Goal: Find specific page/section: Find specific page/section

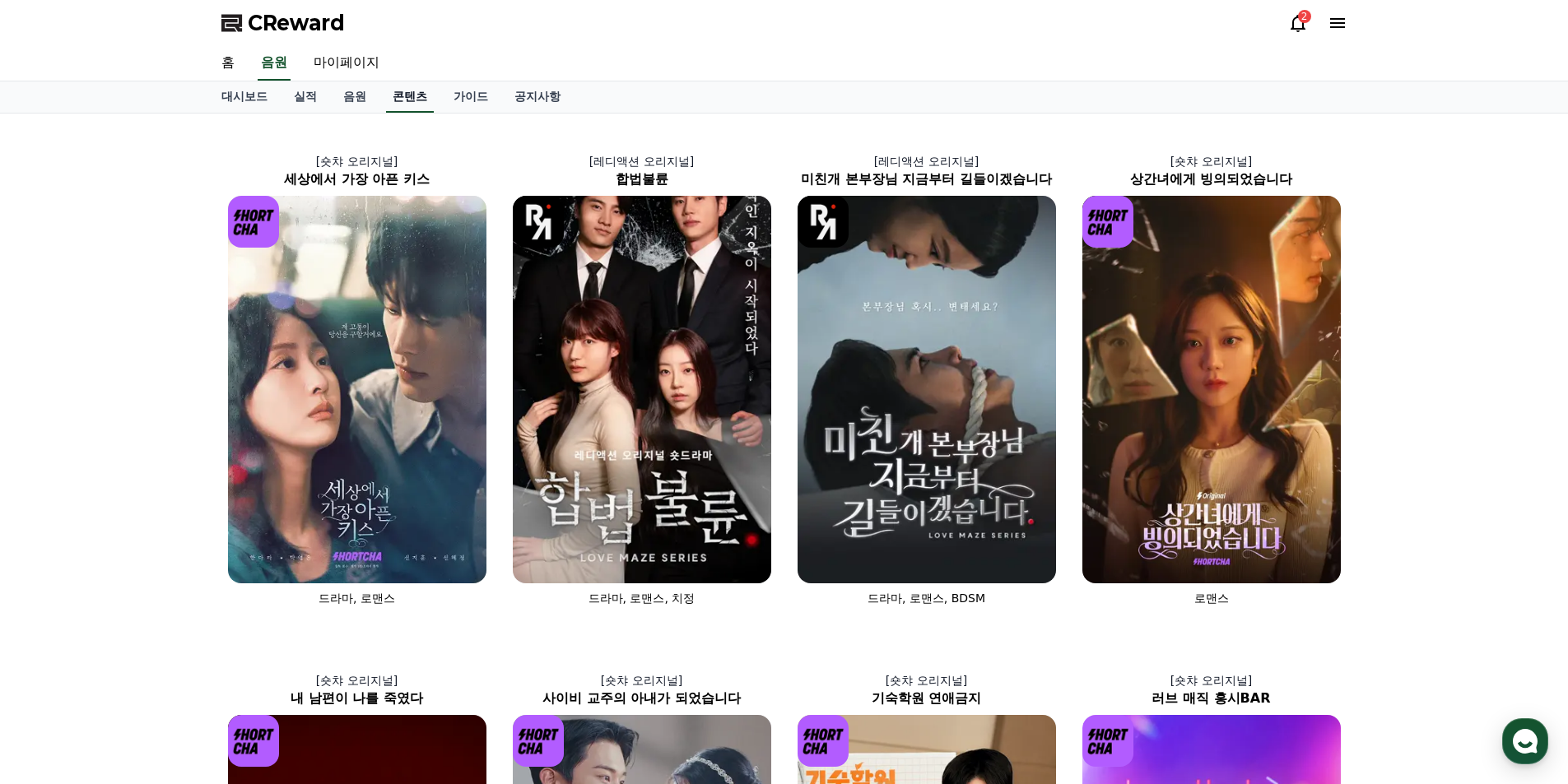
click at [405, 100] on link "콘텐츠" at bounding box center [410, 96] width 47 height 31
click at [300, 22] on span "CReward" at bounding box center [296, 23] width 97 height 26
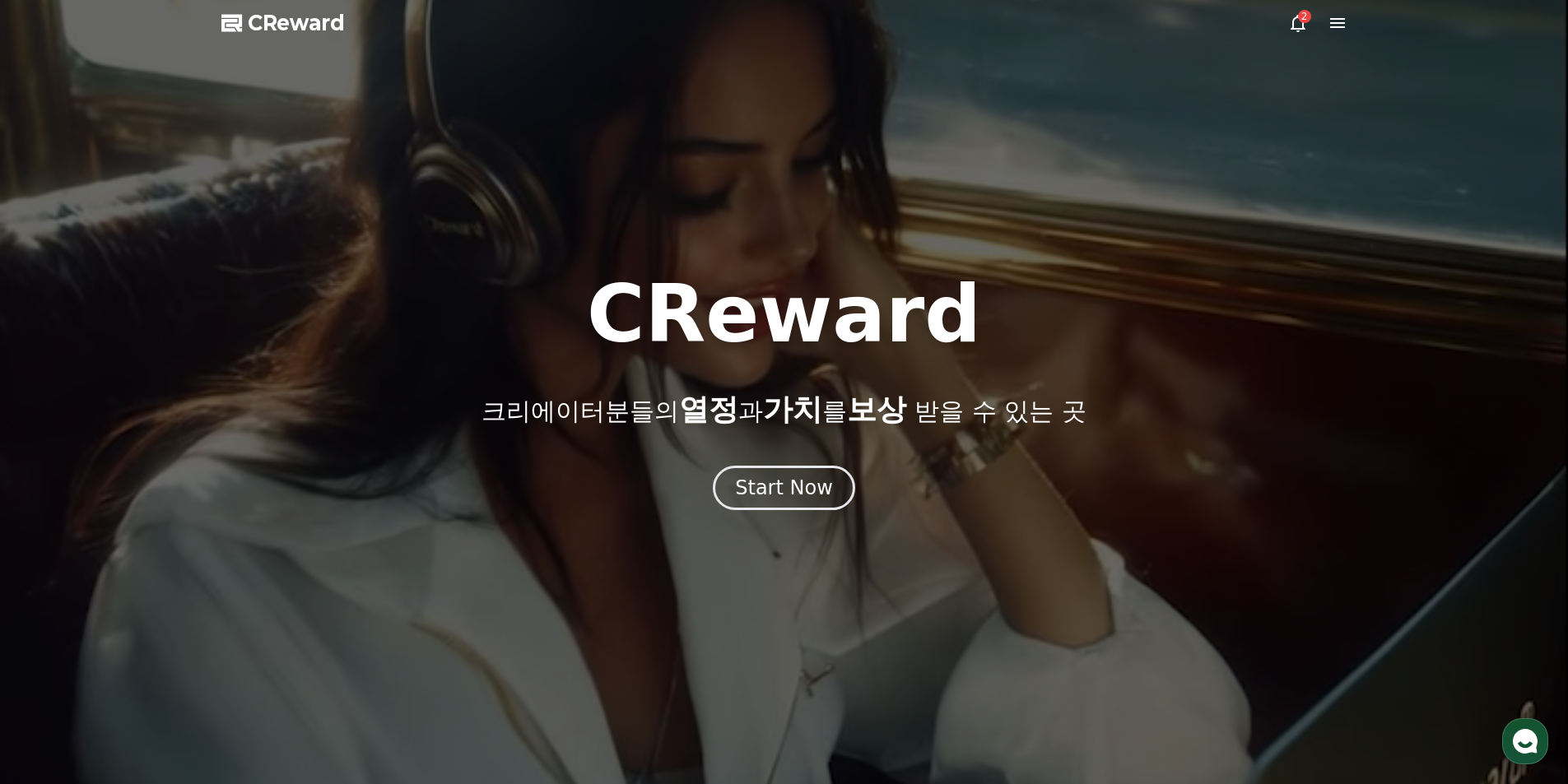
click at [1348, 24] on div at bounding box center [784, 392] width 1568 height 784
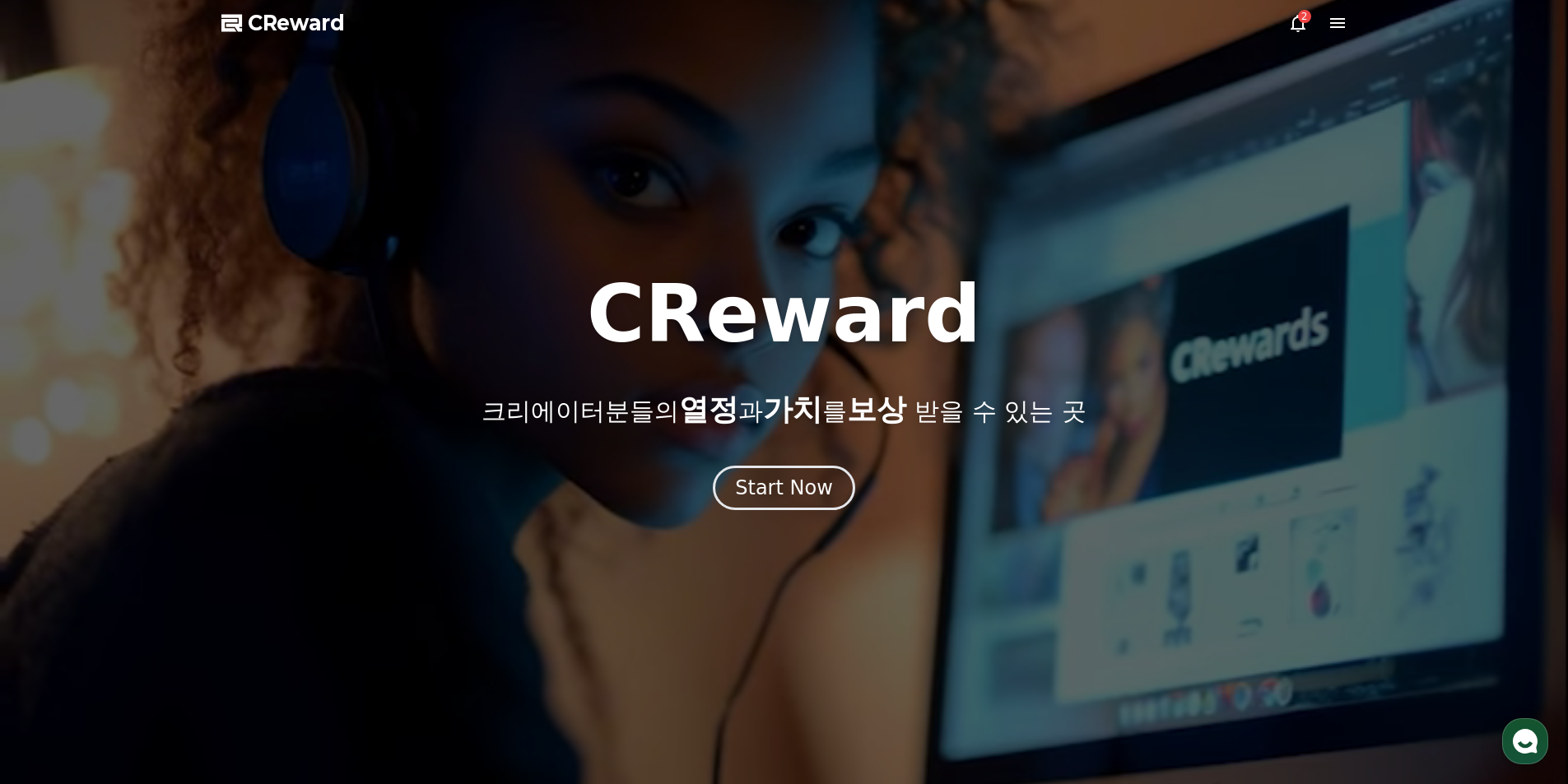
click at [1341, 25] on icon at bounding box center [1337, 23] width 19 height 19
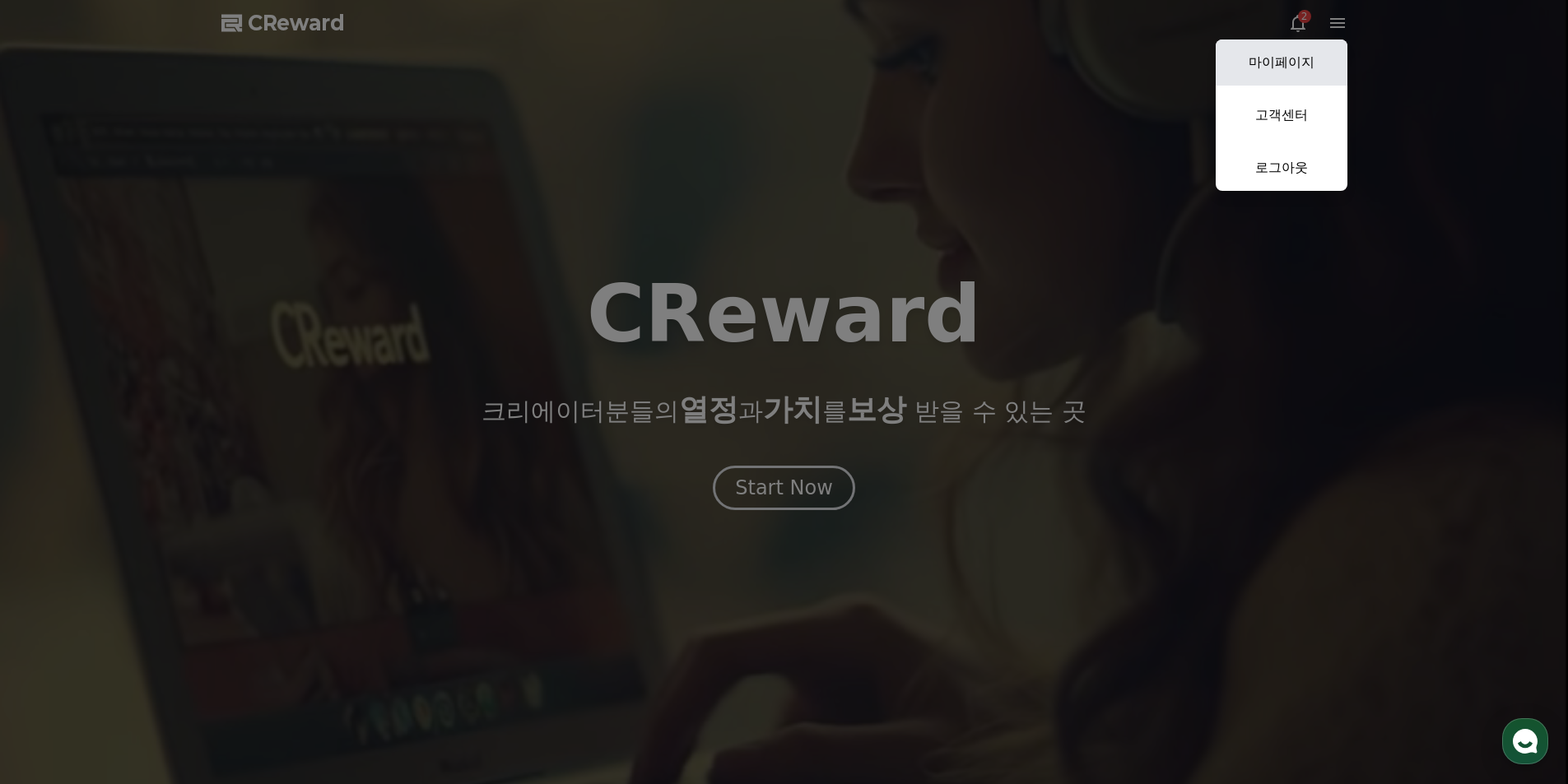
click at [1319, 50] on link "마이페이지" at bounding box center [1282, 63] width 132 height 46
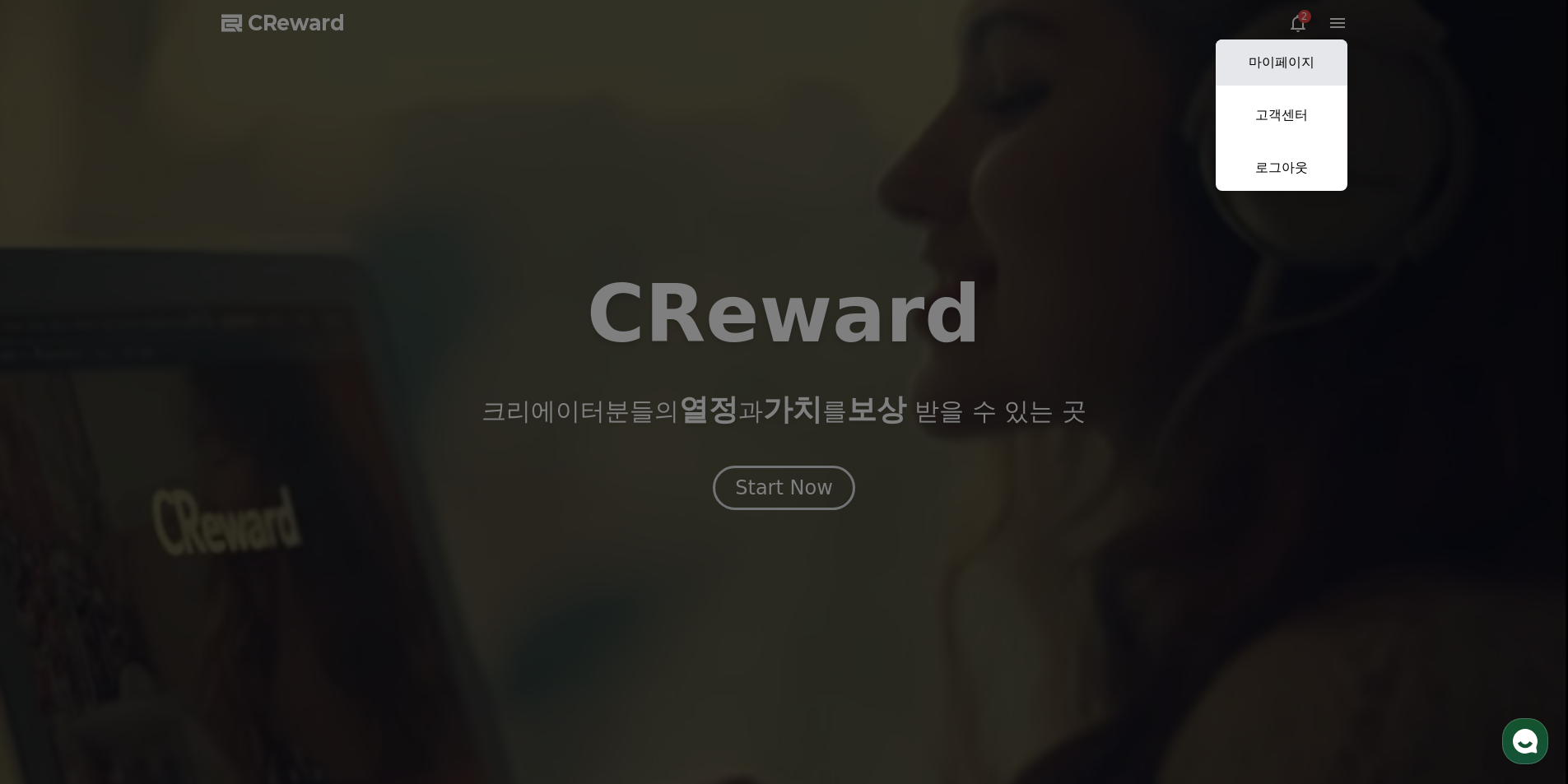
select select "**********"
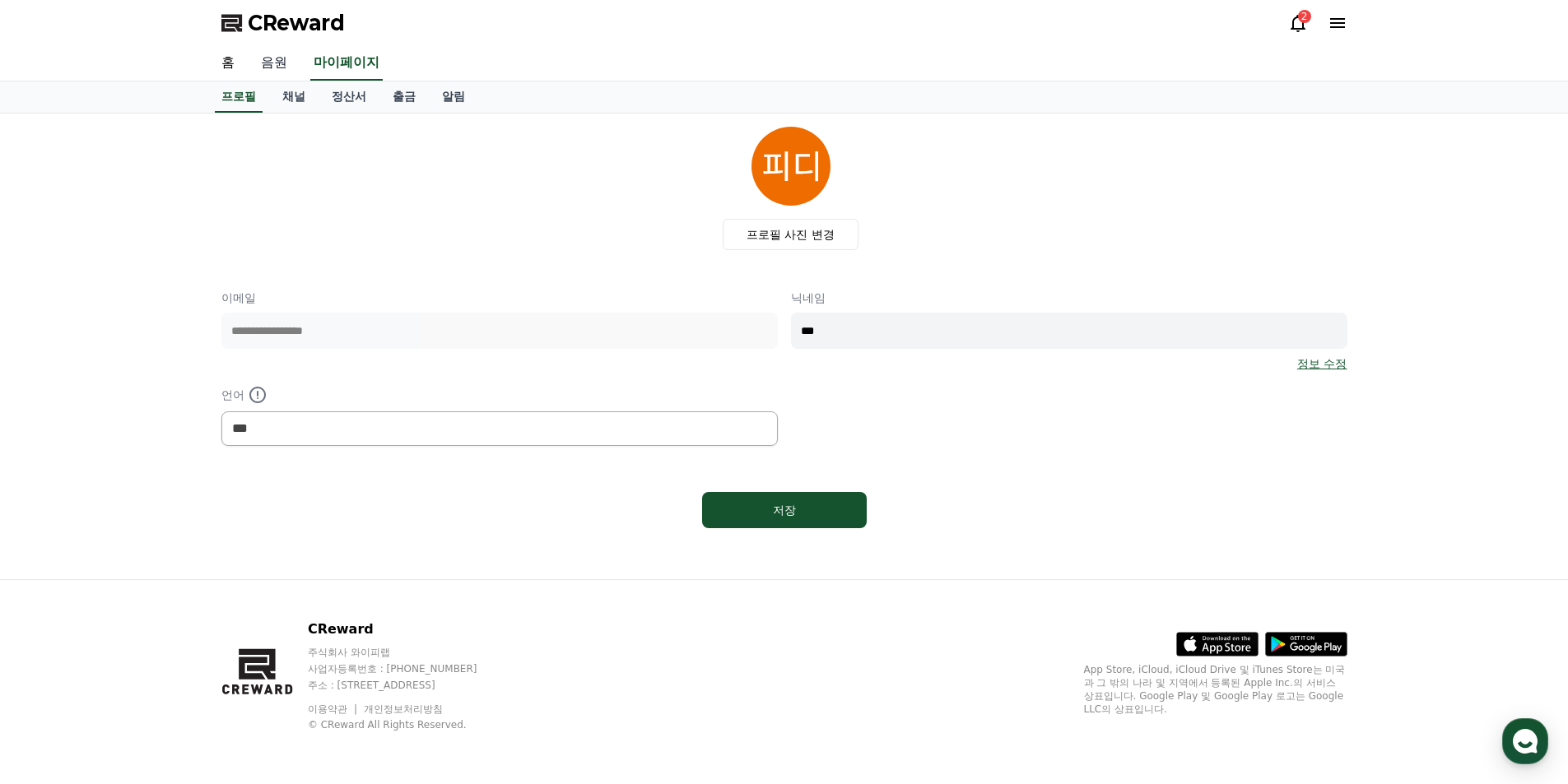
click at [271, 58] on link "음원" at bounding box center [274, 63] width 52 height 35
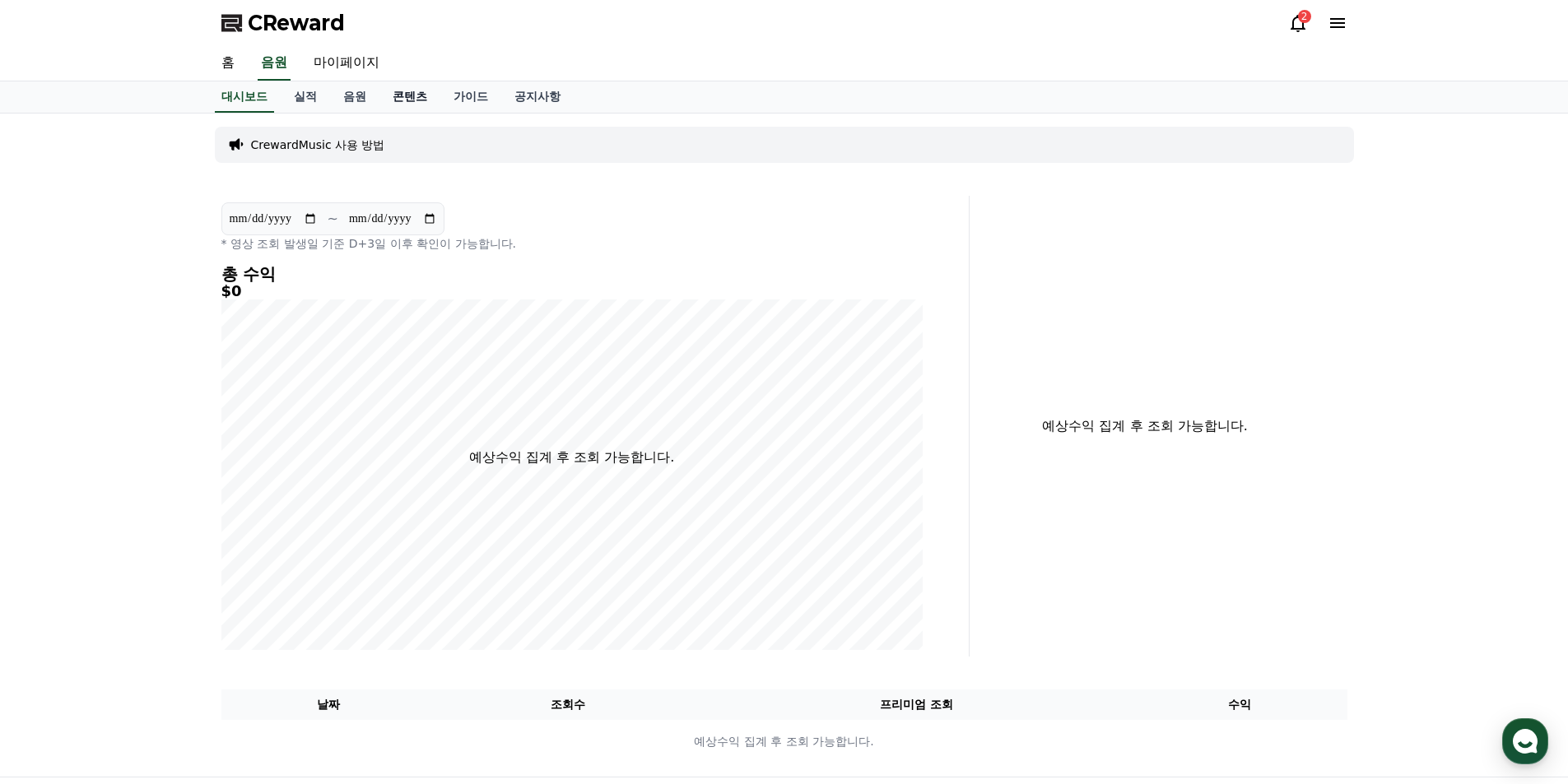
click at [402, 95] on link "콘텐츠" at bounding box center [410, 96] width 61 height 31
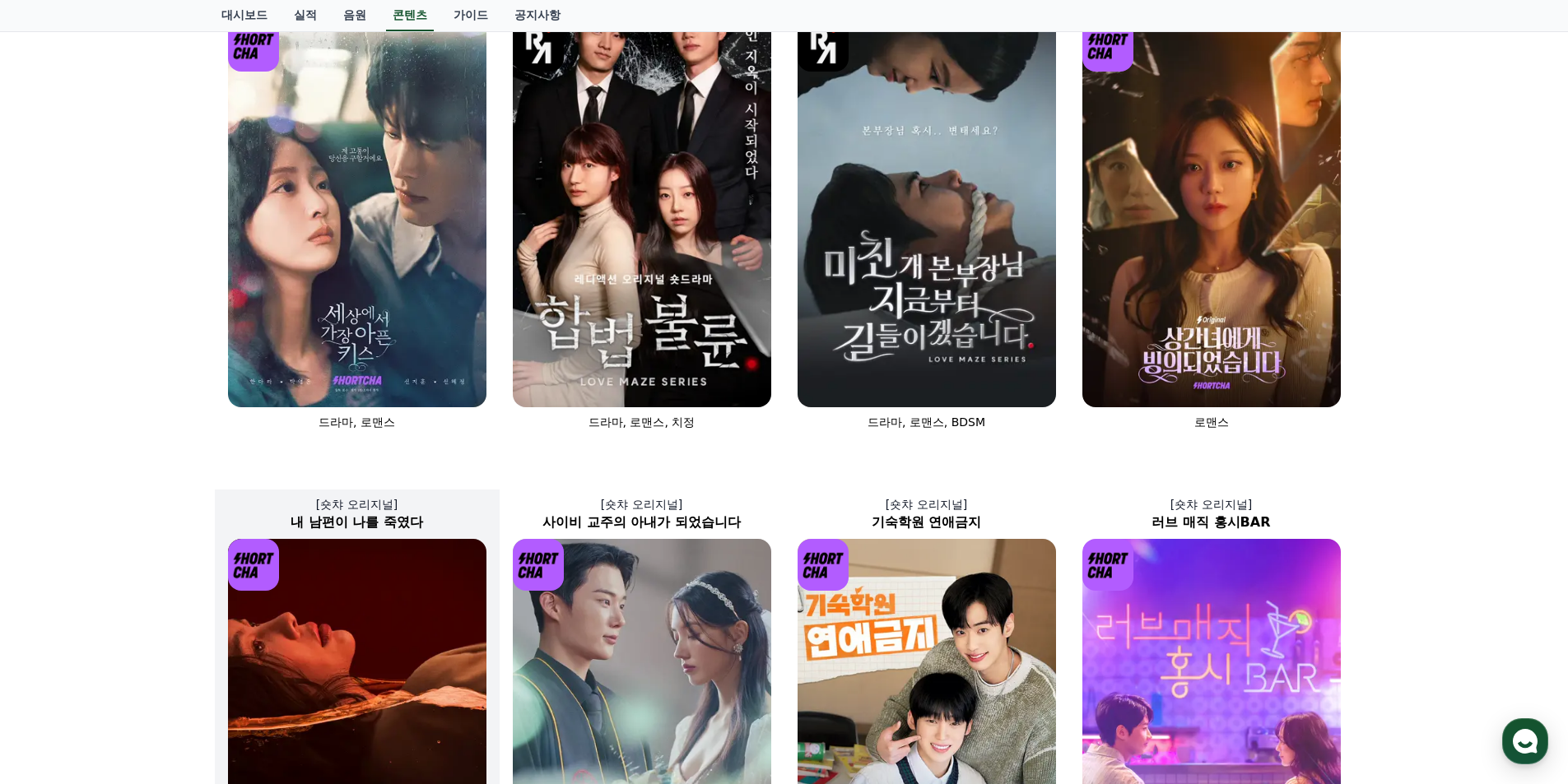
scroll to position [566, 0]
